Goal: Information Seeking & Learning: Learn about a topic

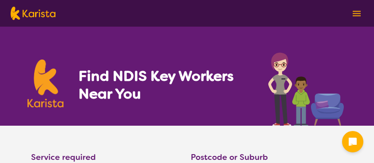
select select "Key Worker"
select select "AD"
select select "NDIS"
select select "Key Worker"
select select "AD"
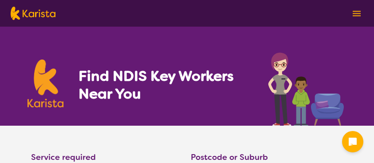
select select "NDIS"
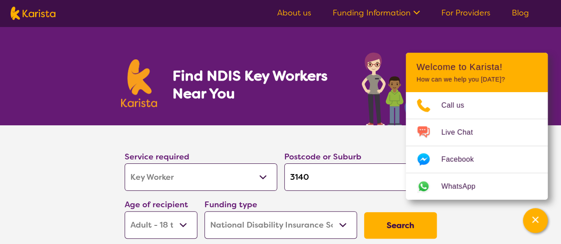
click at [320, 162] on input "3140" at bounding box center [360, 177] width 152 height 27
drag, startPoint x: 299, startPoint y: 176, endPoint x: 323, endPoint y: 177, distance: 23.5
click at [323, 162] on input "3140" at bounding box center [360, 177] width 152 height 27
type input "313"
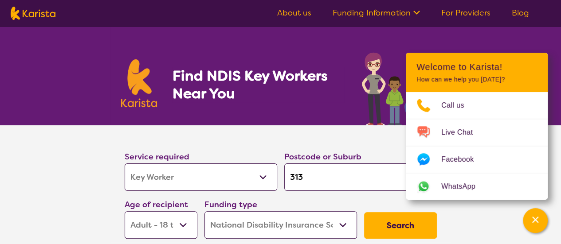
type input "3134"
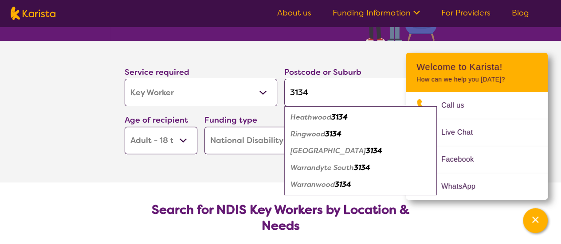
scroll to position [89, 0]
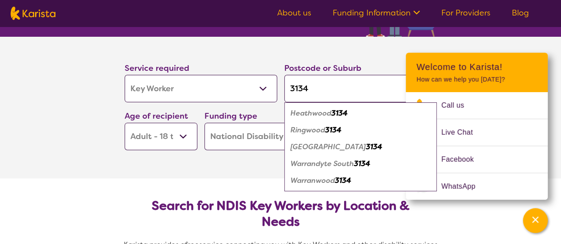
type input "3134"
click at [322, 130] on em "Ringwood" at bounding box center [307, 129] width 35 height 9
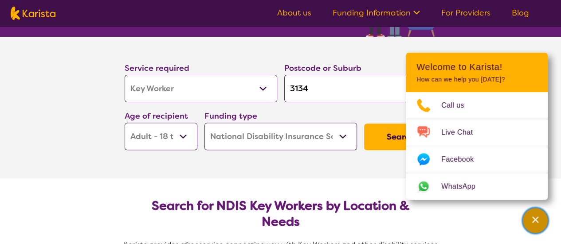
click at [373, 162] on div "Channel Menu" at bounding box center [535, 220] width 18 height 19
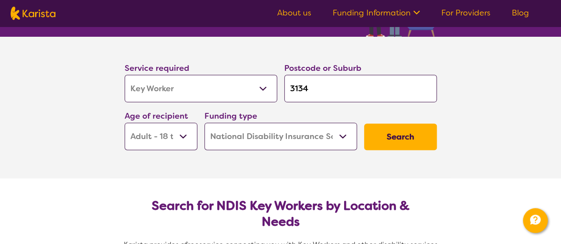
drag, startPoint x: 410, startPoint y: 132, endPoint x: 179, endPoint y: 137, distance: 230.9
click at [185, 137] on div "Service required Allied Health Assistant Assessment ([MEDICAL_DATA] or [MEDICAL…" at bounding box center [280, 106] width 319 height 96
click at [179, 137] on select "Early Childhood - 0 to 9 Child - 10 to 11 Adolescent - 12 to 17 Adult - 18 to 6…" at bounding box center [161, 136] width 73 height 27
select select "EC"
click at [125, 123] on select "Early Childhood - 0 to 9 Child - 10 to 11 Adolescent - 12 to 17 Adult - 18 to 6…" at bounding box center [161, 136] width 73 height 27
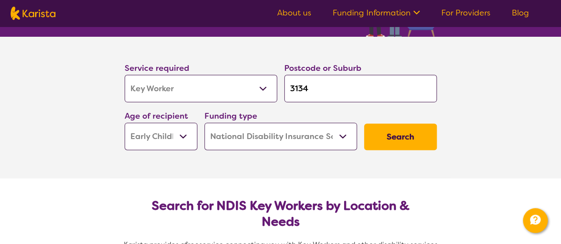
select select "EC"
click at [373, 146] on button "Search" at bounding box center [400, 137] width 73 height 27
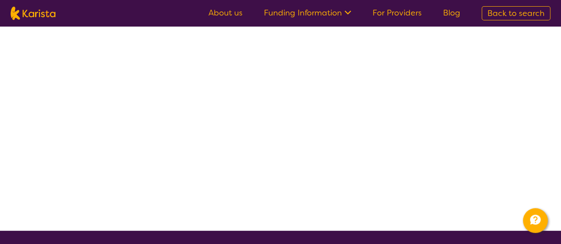
select select "Key Worker"
select select "EC"
select select "NDIS"
